Goal: Transaction & Acquisition: Purchase product/service

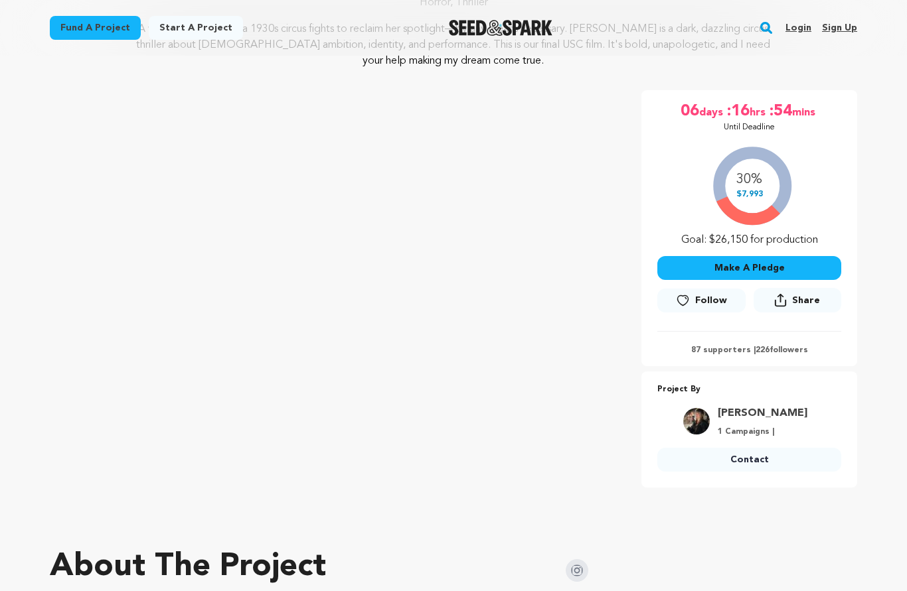
scroll to position [180, 0]
click at [797, 271] on button "Make A Pledge" at bounding box center [749, 269] width 184 height 24
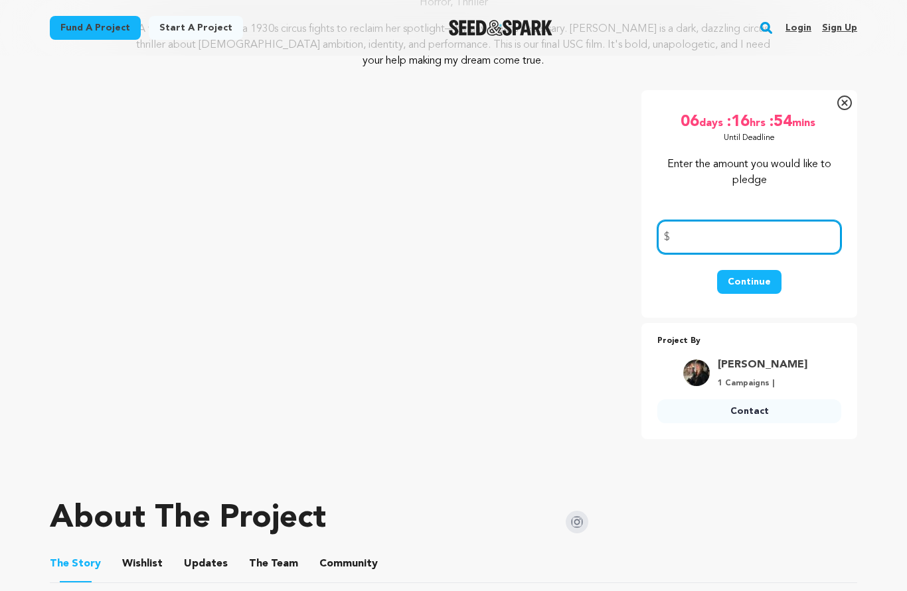
click at [727, 231] on input "number" at bounding box center [749, 237] width 184 height 34
type input "50"
click at [752, 286] on button "Continue" at bounding box center [749, 282] width 64 height 24
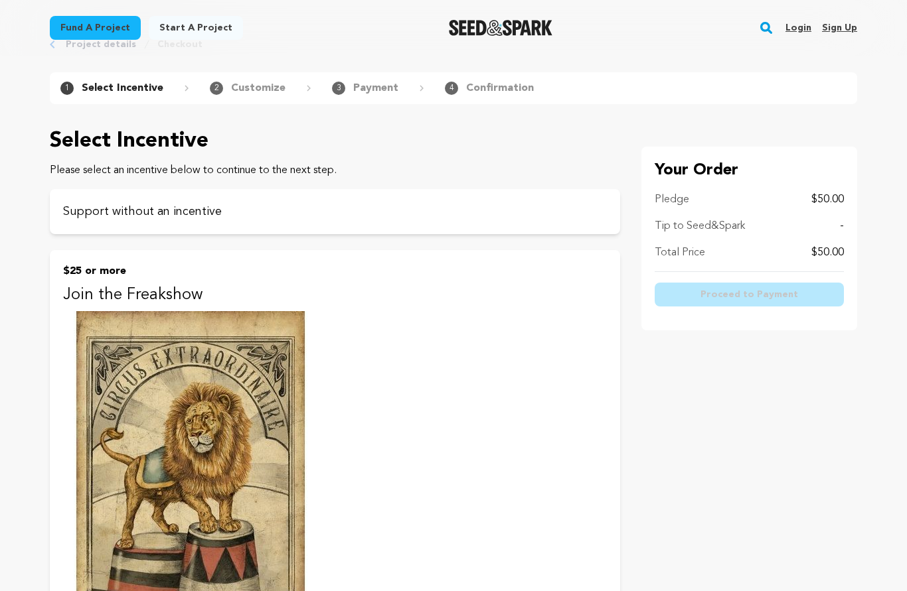
scroll to position [42, 0]
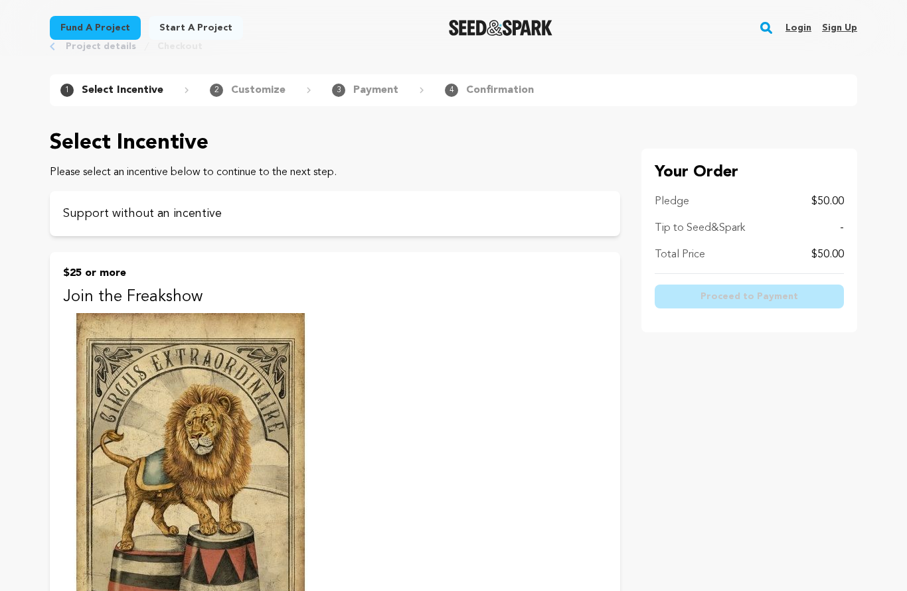
click at [789, 230] on div "Tip to Seed&Spark -" at bounding box center [748, 229] width 189 height 16
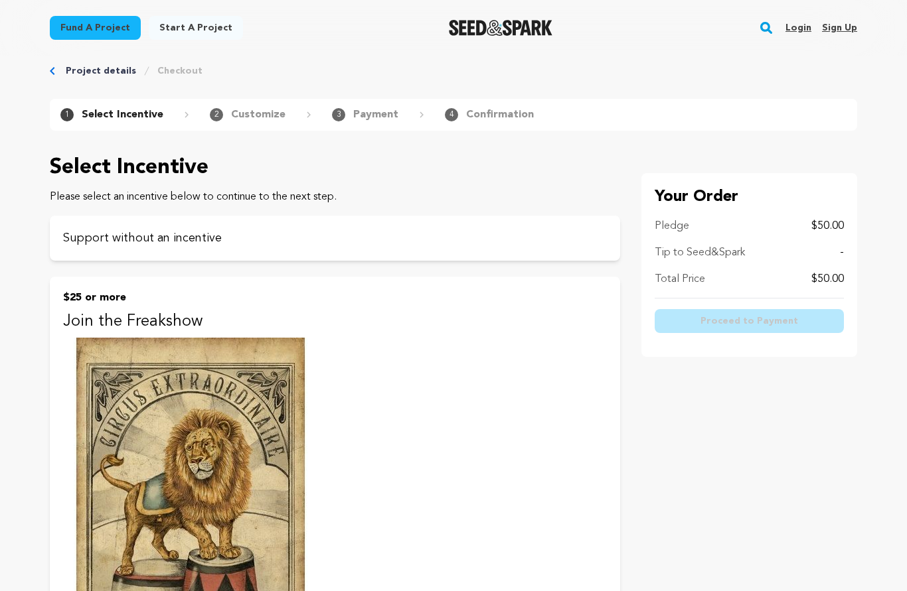
click at [125, 243] on p "Support without an incentive" at bounding box center [335, 238] width 544 height 19
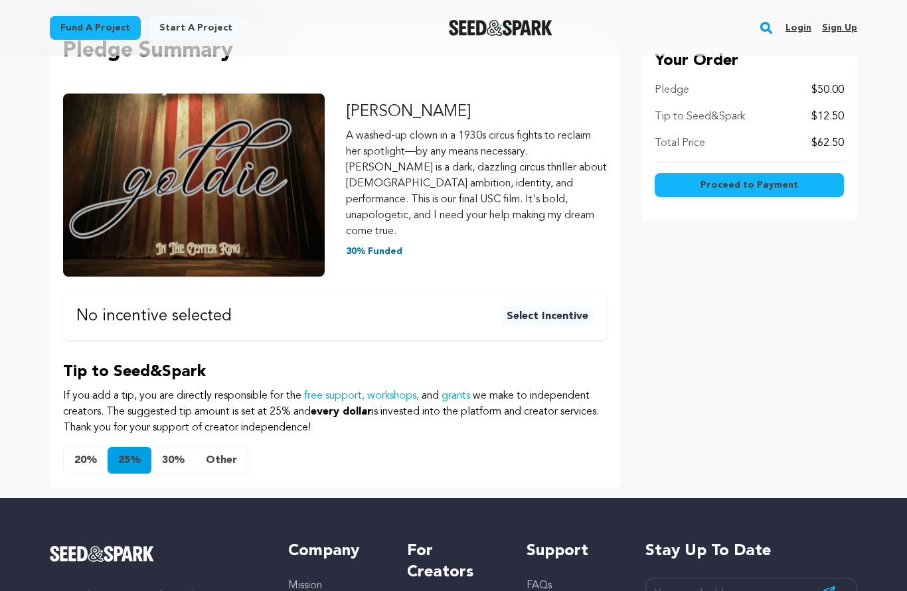
scroll to position [169, 0]
click at [224, 447] on button "Other" at bounding box center [221, 460] width 52 height 27
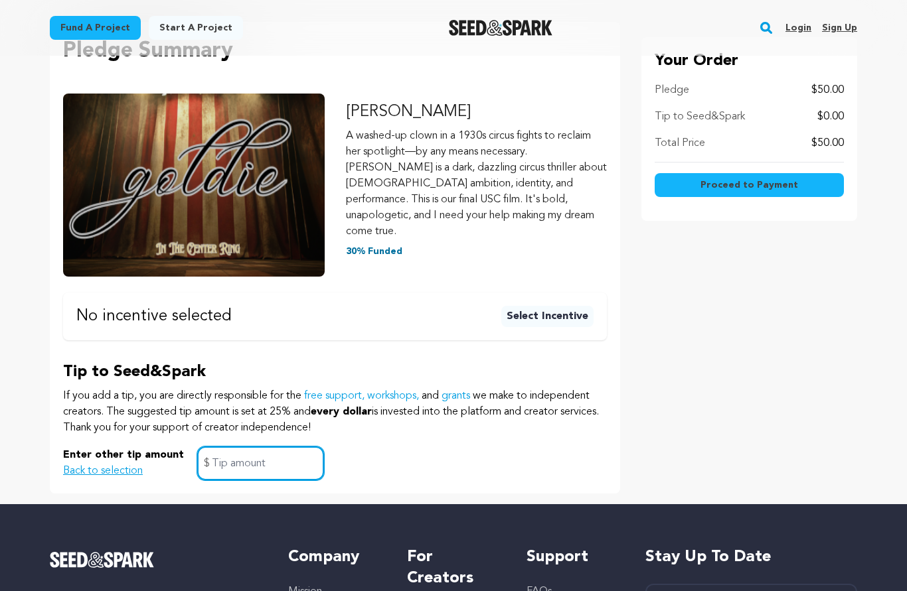
click at [234, 448] on input "text" at bounding box center [260, 464] width 127 height 34
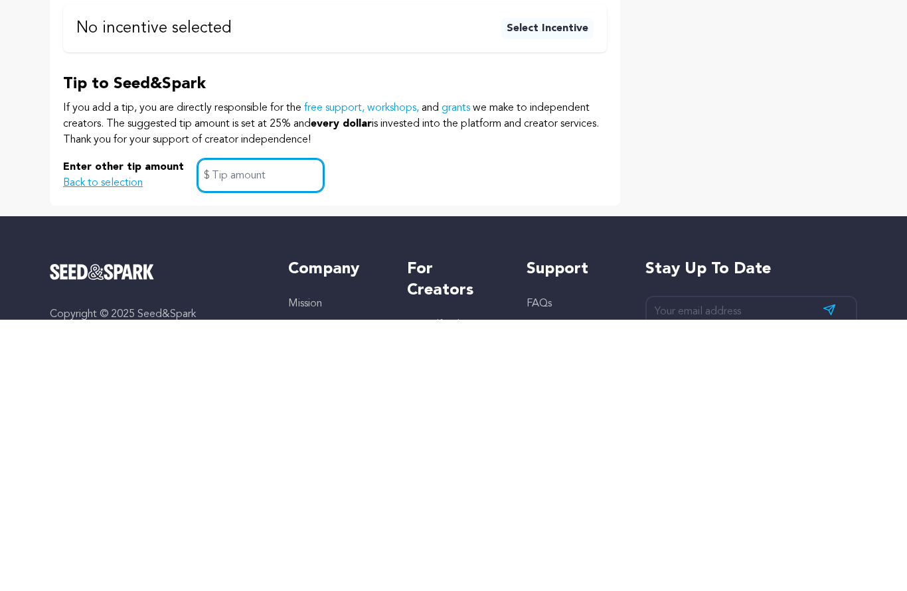
type input "5"
click button "$25 or more Join the Freakshow Want your moment in the spotlight? We’ll design …" at bounding box center [0, 0] width 0 height 0
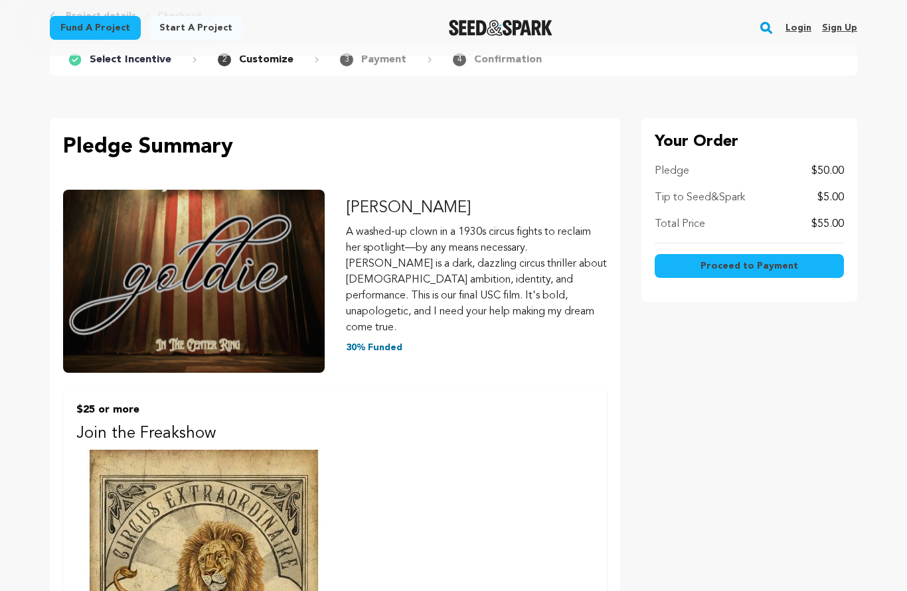
scroll to position [1, 0]
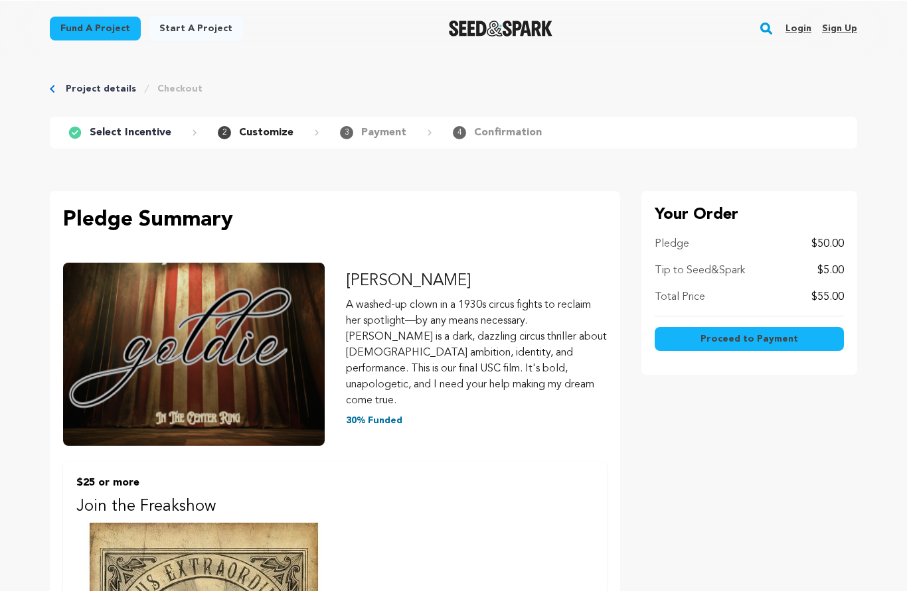
click at [775, 339] on span "Proceed to Payment" at bounding box center [749, 338] width 98 height 13
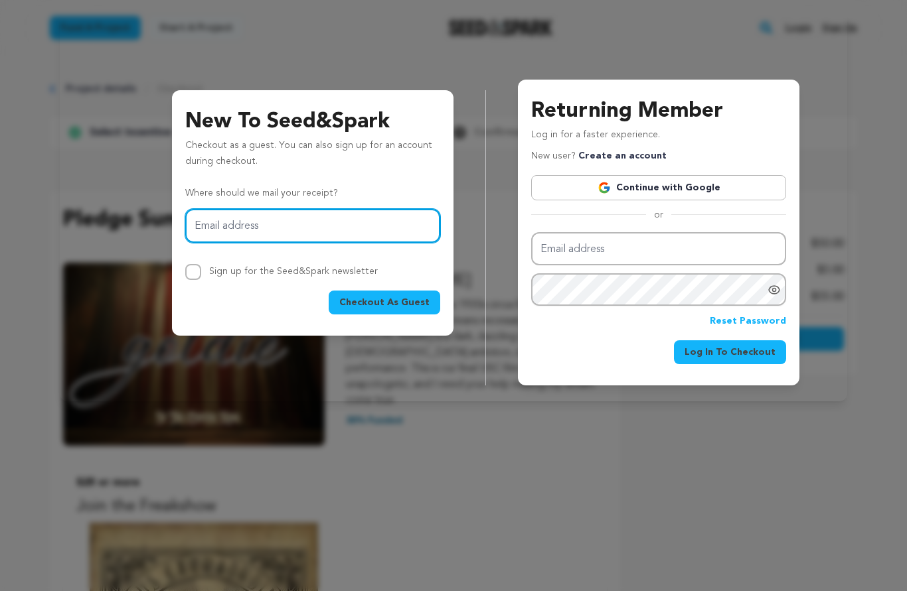
click at [226, 219] on input "Email address" at bounding box center [312, 226] width 255 height 34
type input "[EMAIL_ADDRESS][DOMAIN_NAME]"
click at [404, 300] on span "Checkout As Guest" at bounding box center [384, 302] width 90 height 13
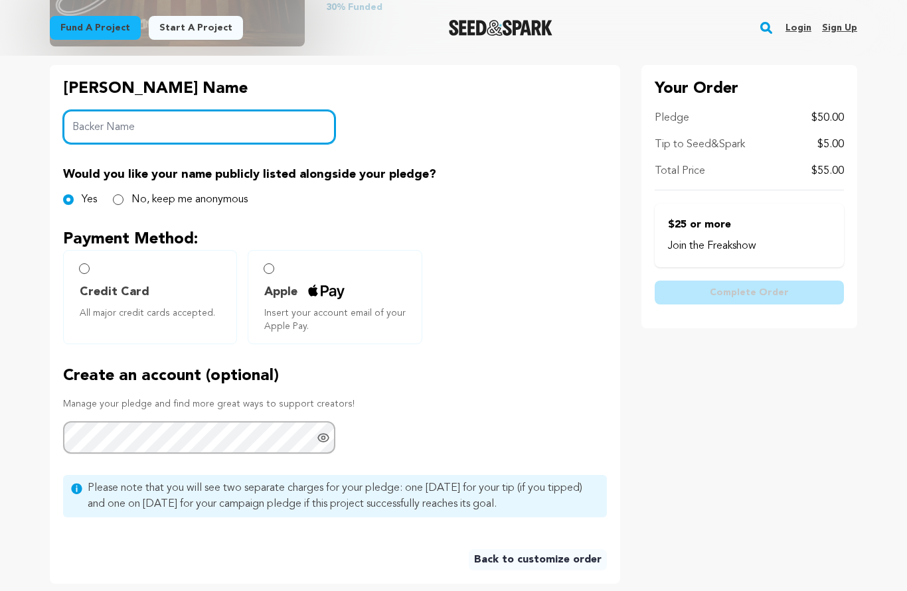
scroll to position [275, 0]
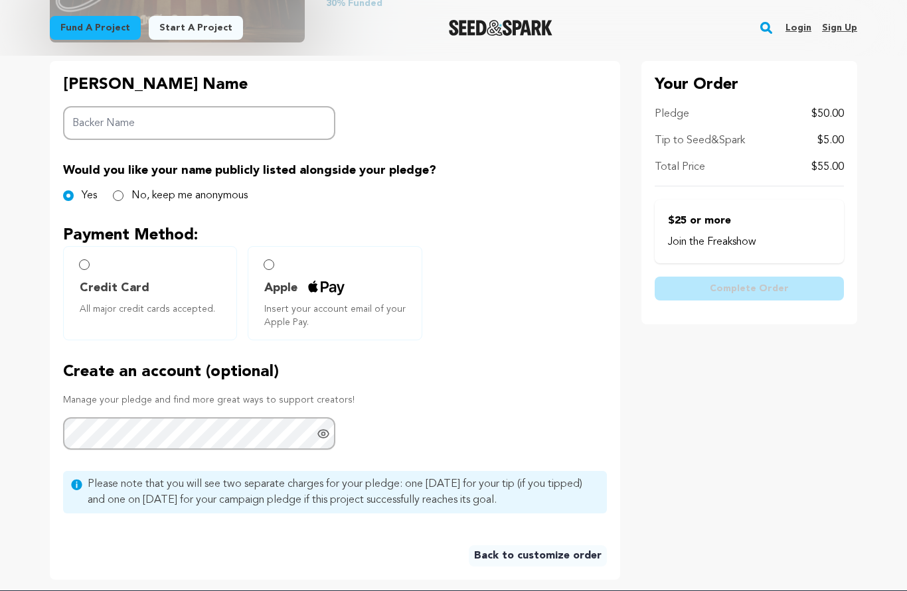
click at [281, 273] on label "Apple Insert your account email of your Apple Pay." at bounding box center [335, 294] width 174 height 94
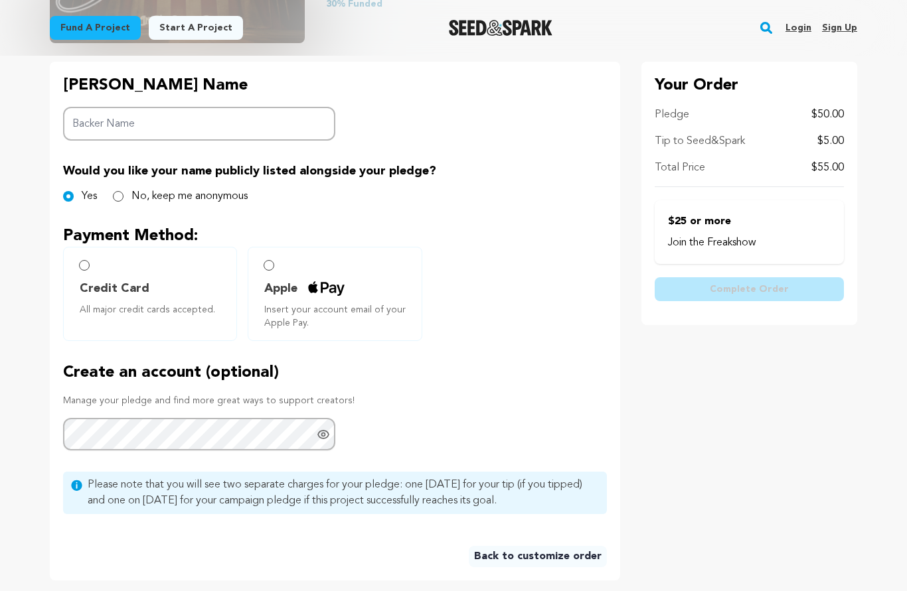
click at [115, 198] on input "No, keep me anonymous" at bounding box center [118, 196] width 11 height 11
radio input "true"
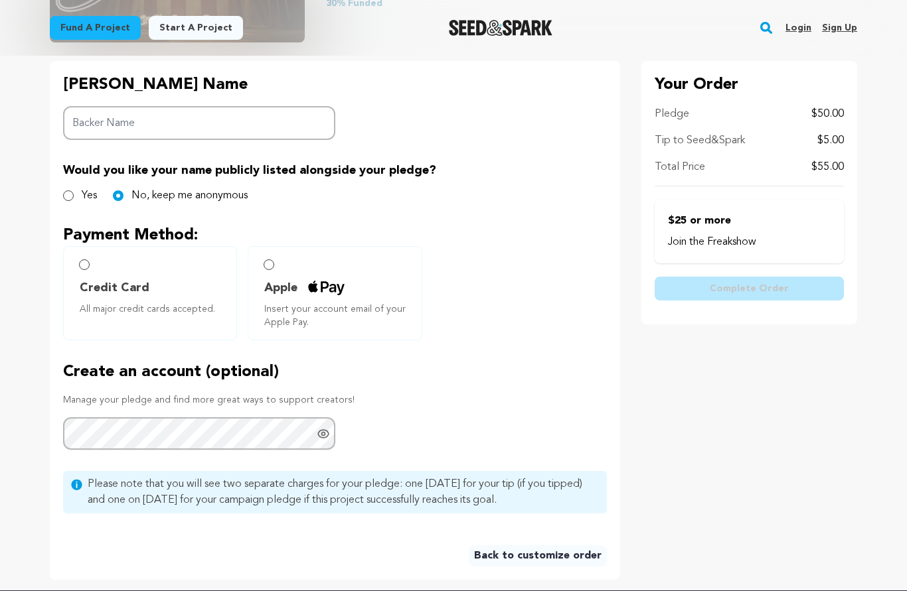
click at [277, 273] on label "Apple Insert your account email of your Apple Pay." at bounding box center [335, 294] width 174 height 94
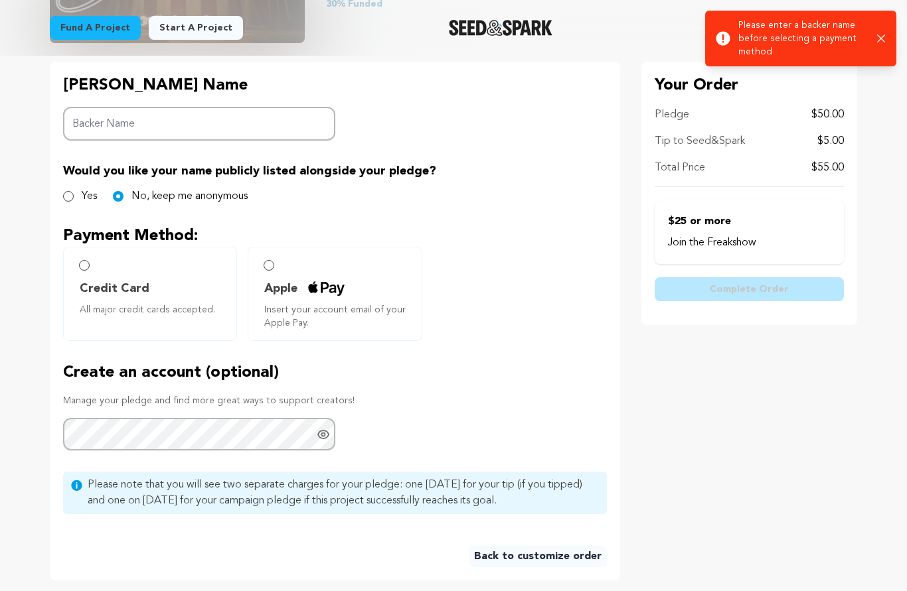
click at [273, 270] on label "Apple Insert your account email of your Apple Pay." at bounding box center [335, 294] width 174 height 94
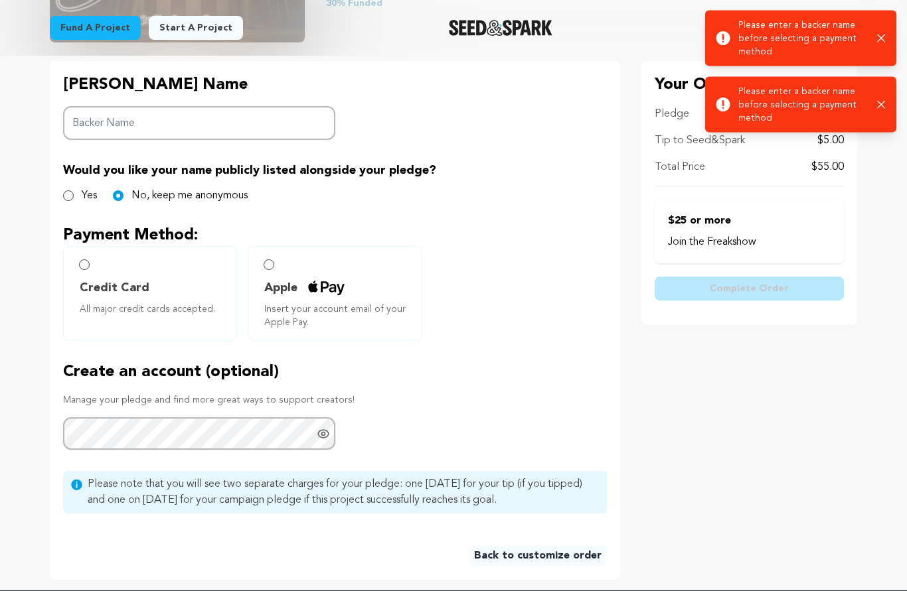
scroll to position [275, 0]
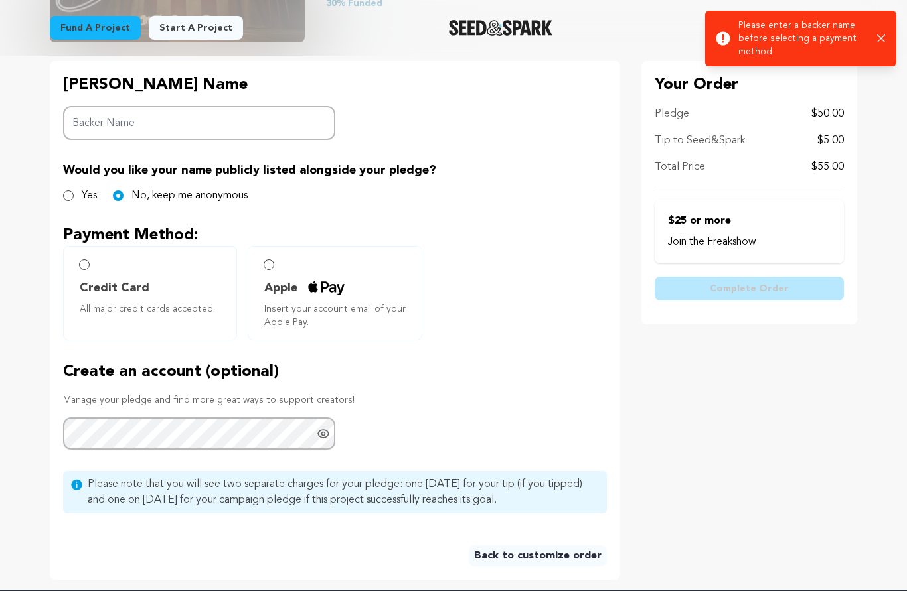
click at [96, 266] on label "Credit Card All major credit cards accepted." at bounding box center [150, 293] width 174 height 94
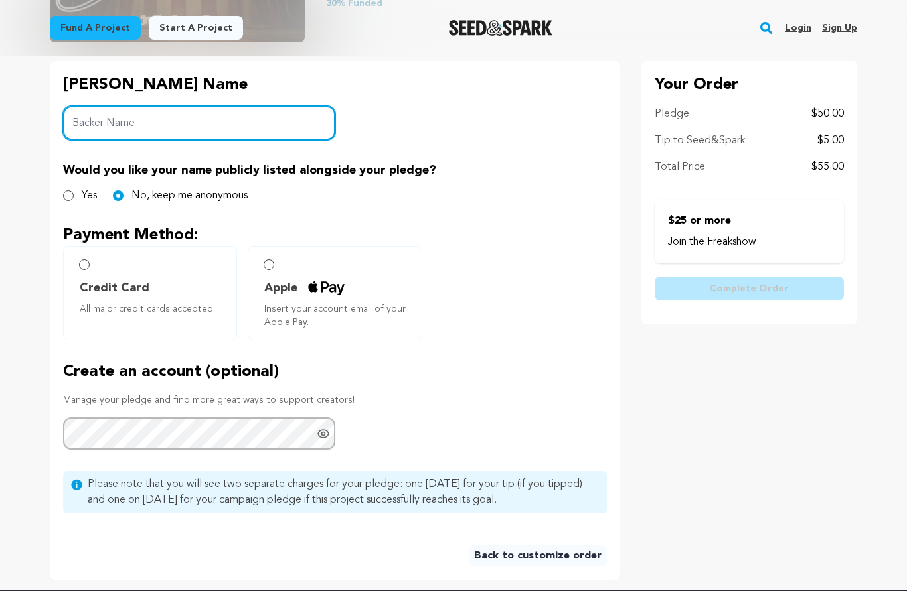
click at [92, 122] on input "Backer Name" at bounding box center [199, 123] width 272 height 34
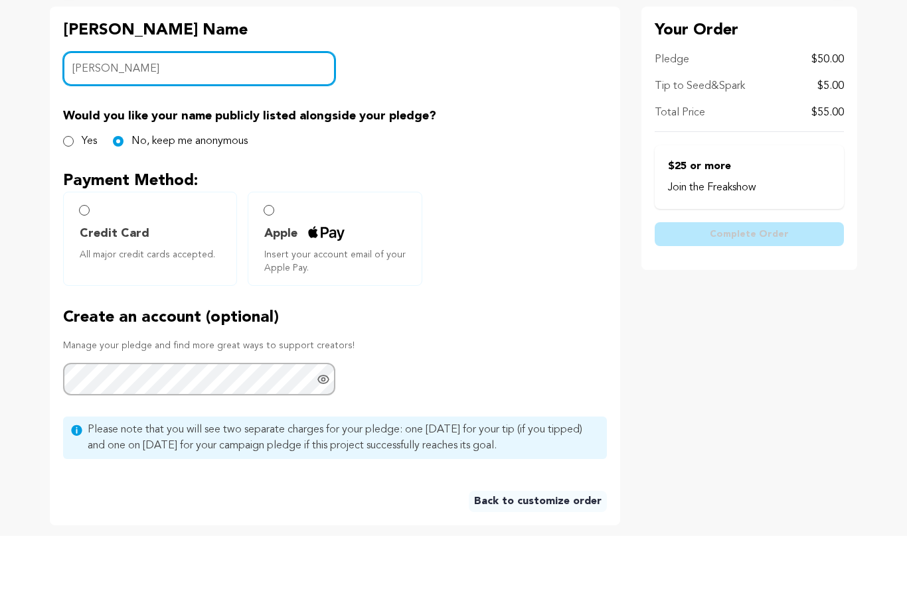
type input "Williams"
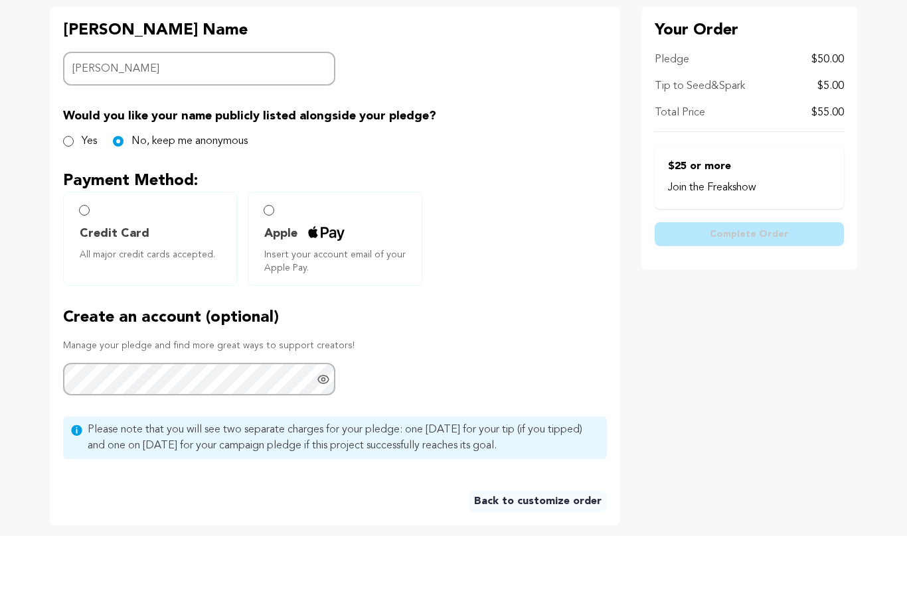
click at [272, 260] on input "Apple Insert your account email of your Apple Pay." at bounding box center [269, 265] width 11 height 11
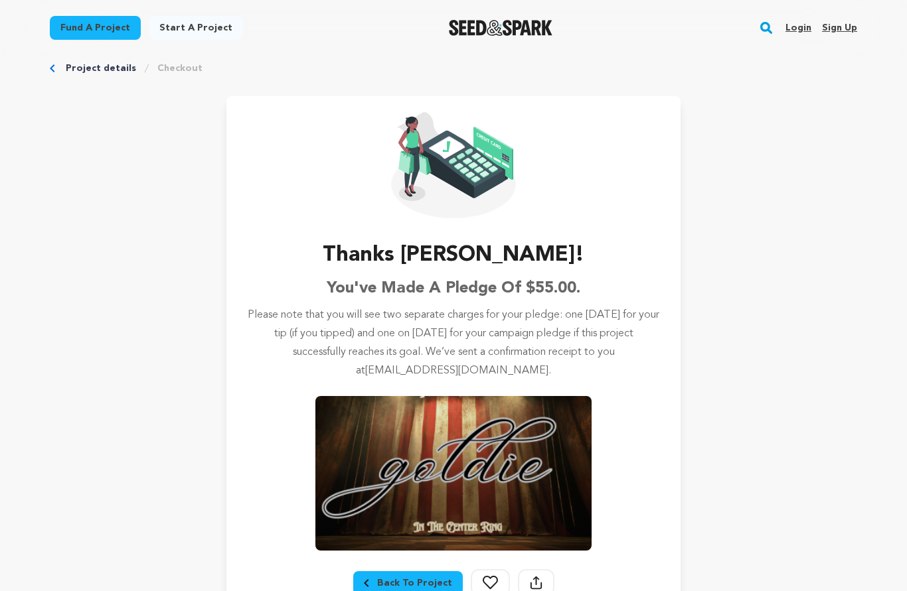
scroll to position [21, 0]
